Goal: Obtain resource: Download file/media

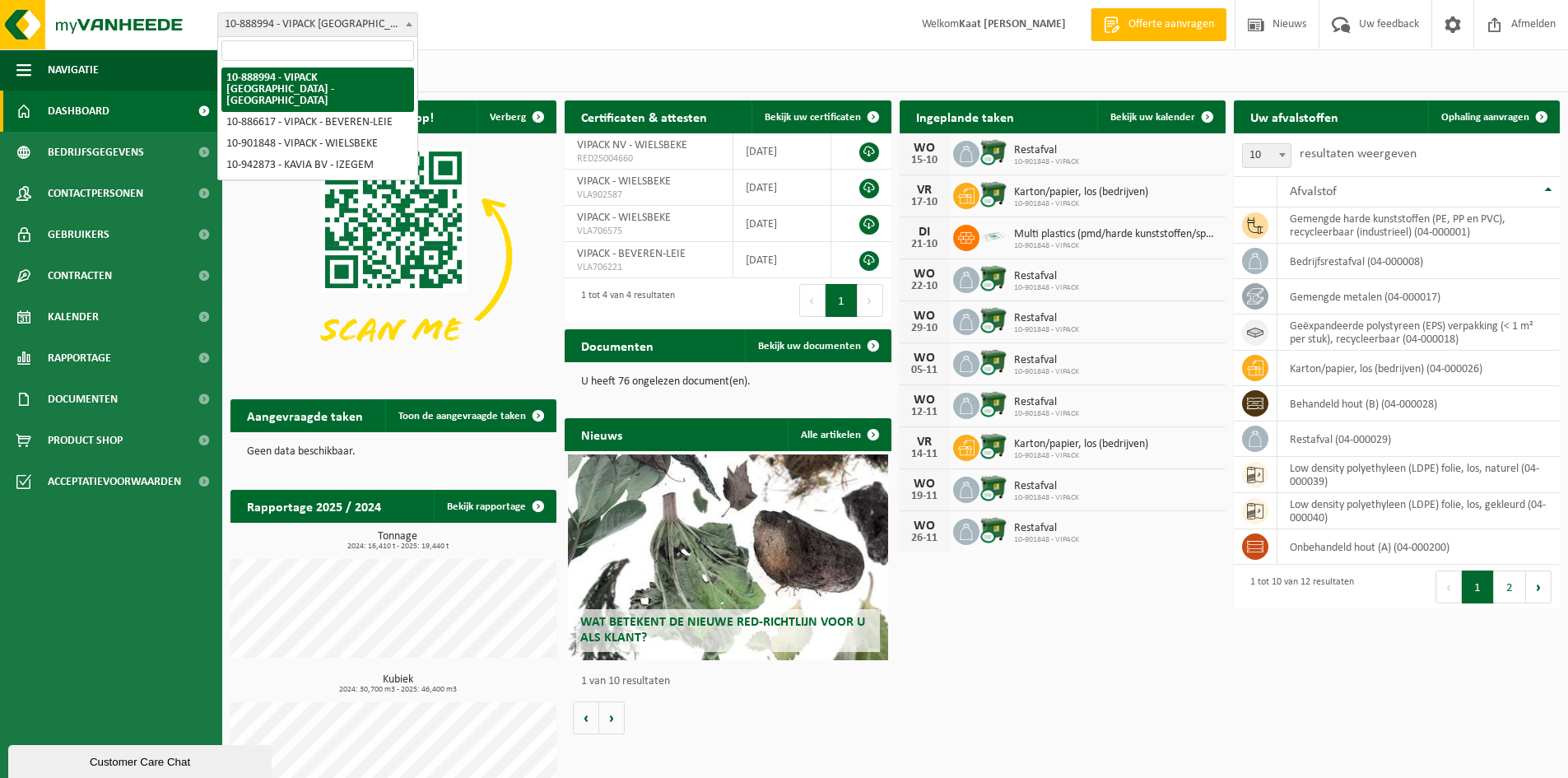
click at [415, 30] on span at bounding box center [410, 23] width 17 height 21
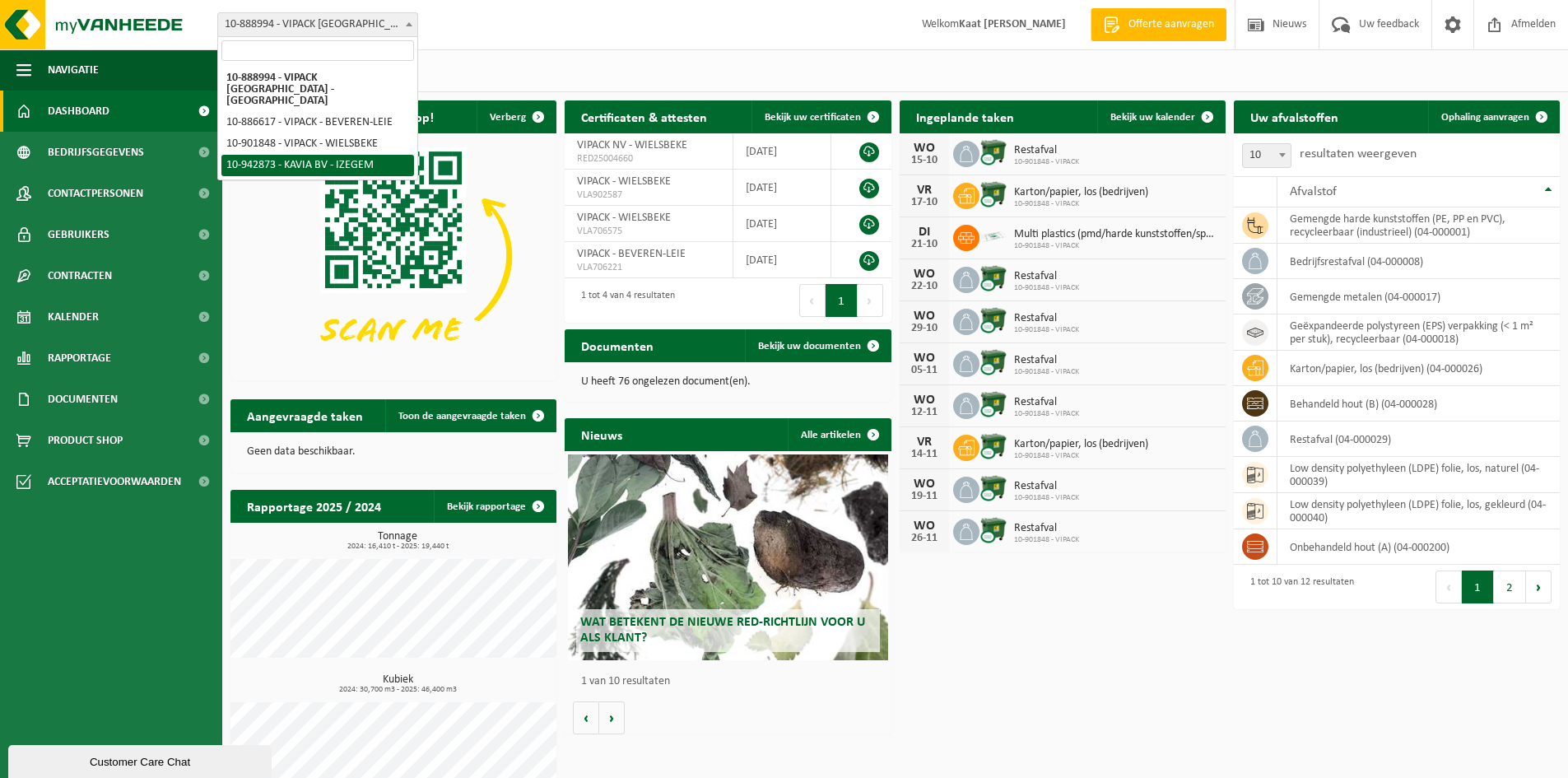
select select "140729"
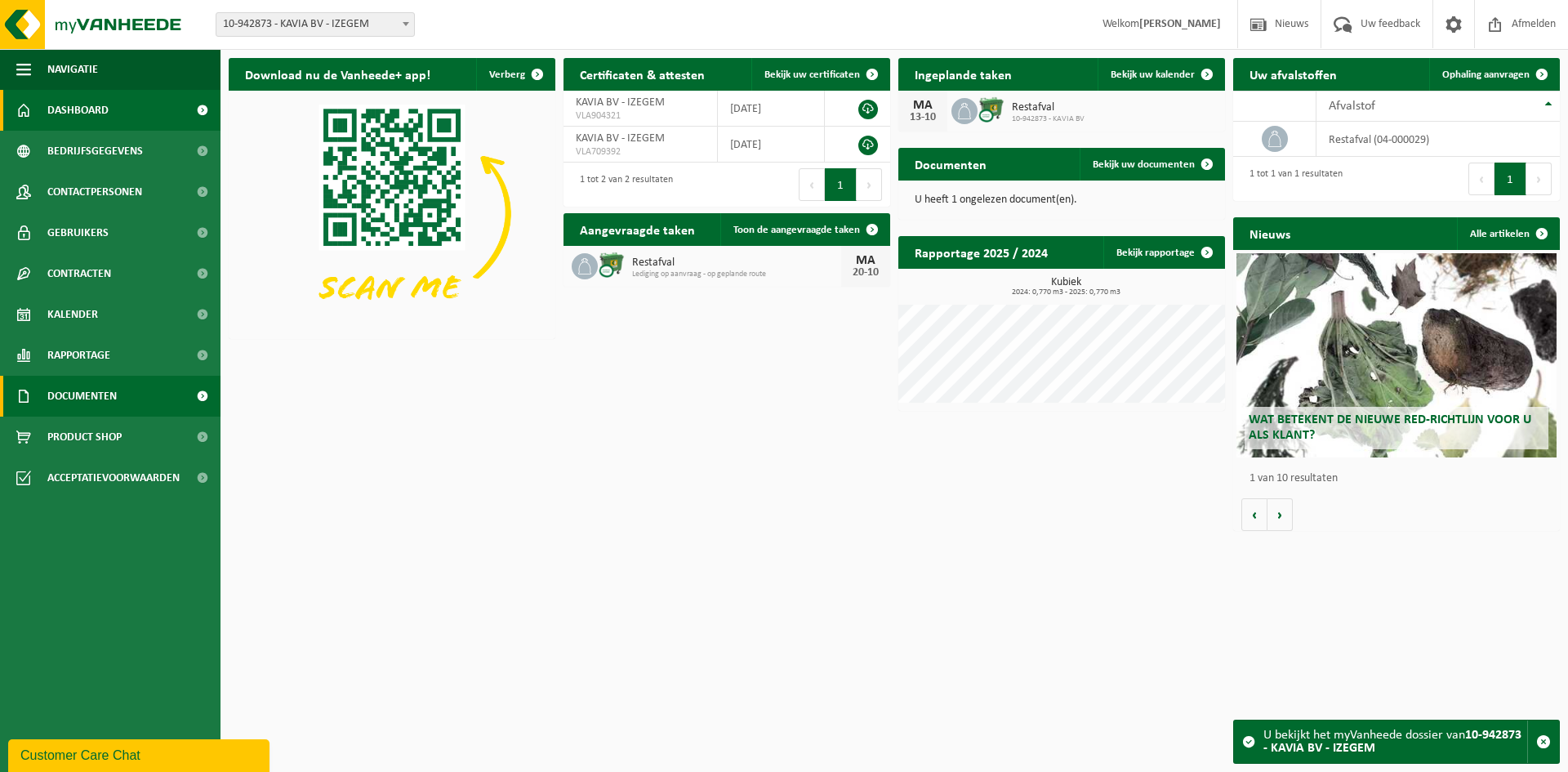
click at [111, 407] on span "Documenten" at bounding box center [83, 397] width 70 height 40
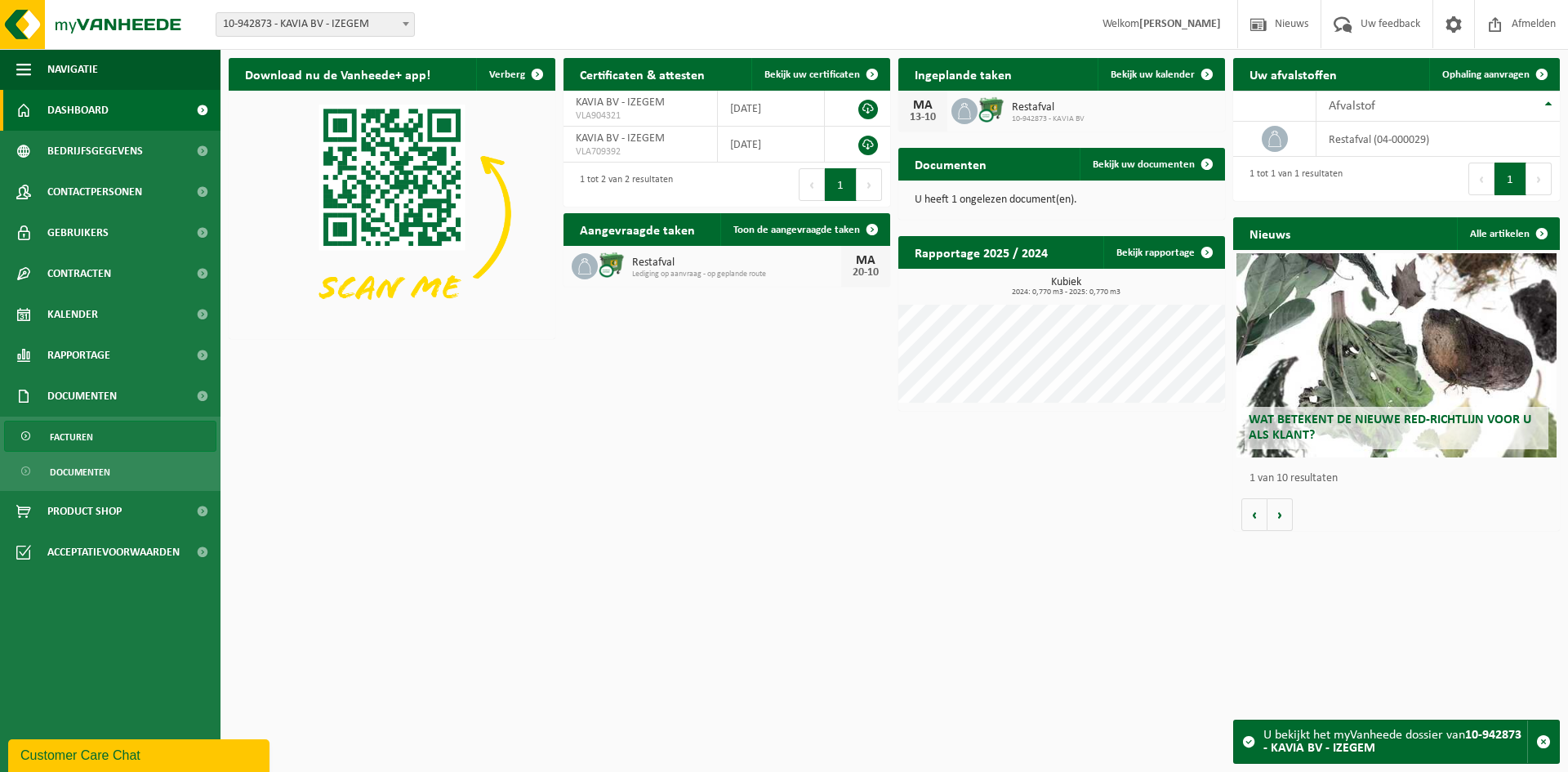
click at [86, 432] on span "Facturen" at bounding box center [71, 437] width 43 height 31
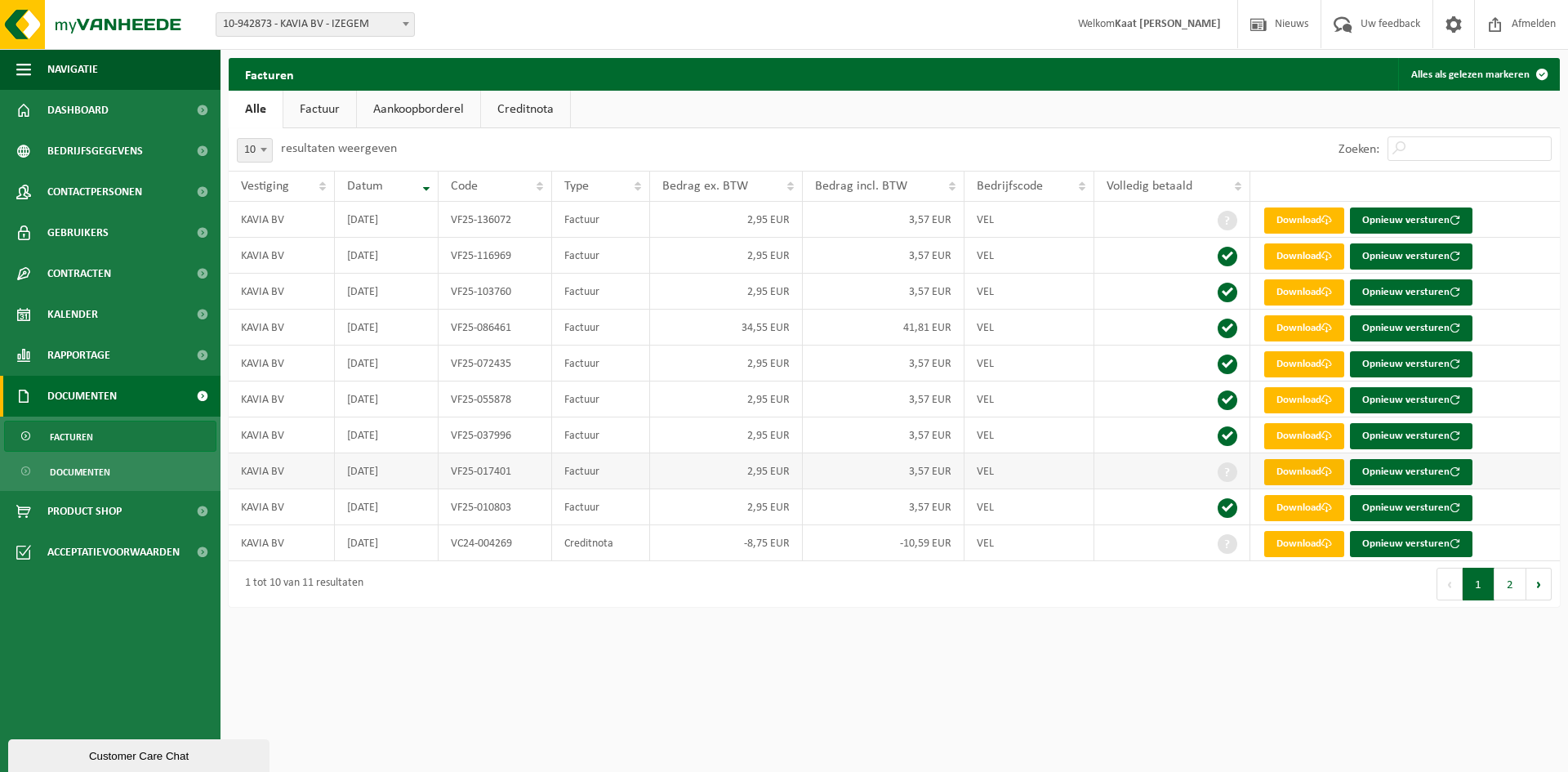
click at [1310, 467] on link "Download" at bounding box center [1304, 472] width 80 height 26
